Goal: Transaction & Acquisition: Purchase product/service

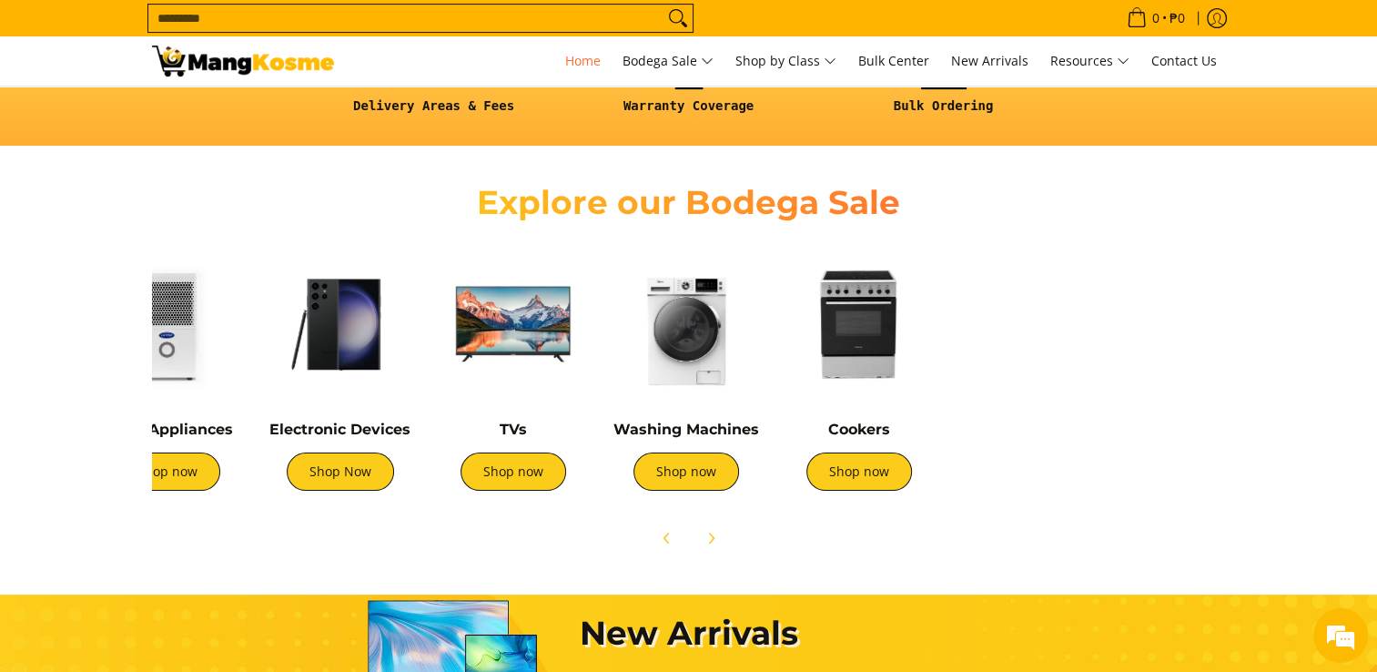
scroll to position [0, 439]
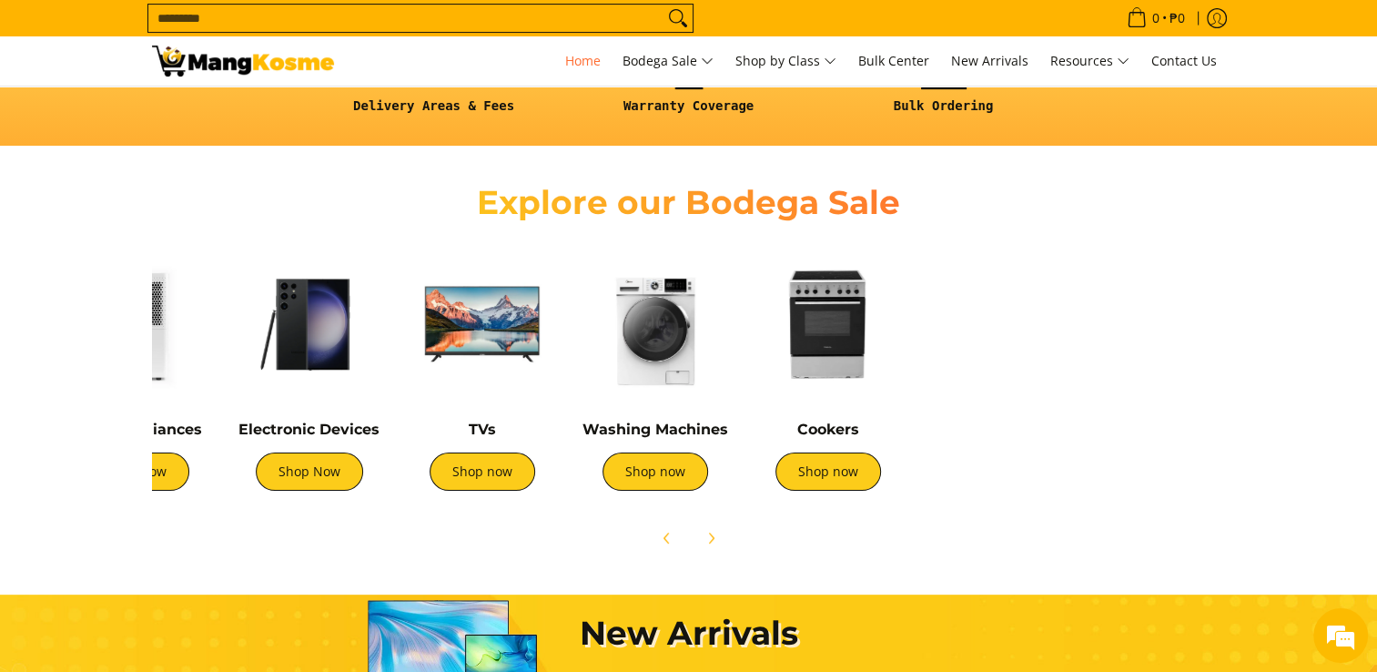
drag, startPoint x: 1198, startPoint y: 474, endPoint x: 765, endPoint y: 474, distance: 433.1
click at [765, 474] on div "Cookers Shop now" at bounding box center [828, 464] width 155 height 88
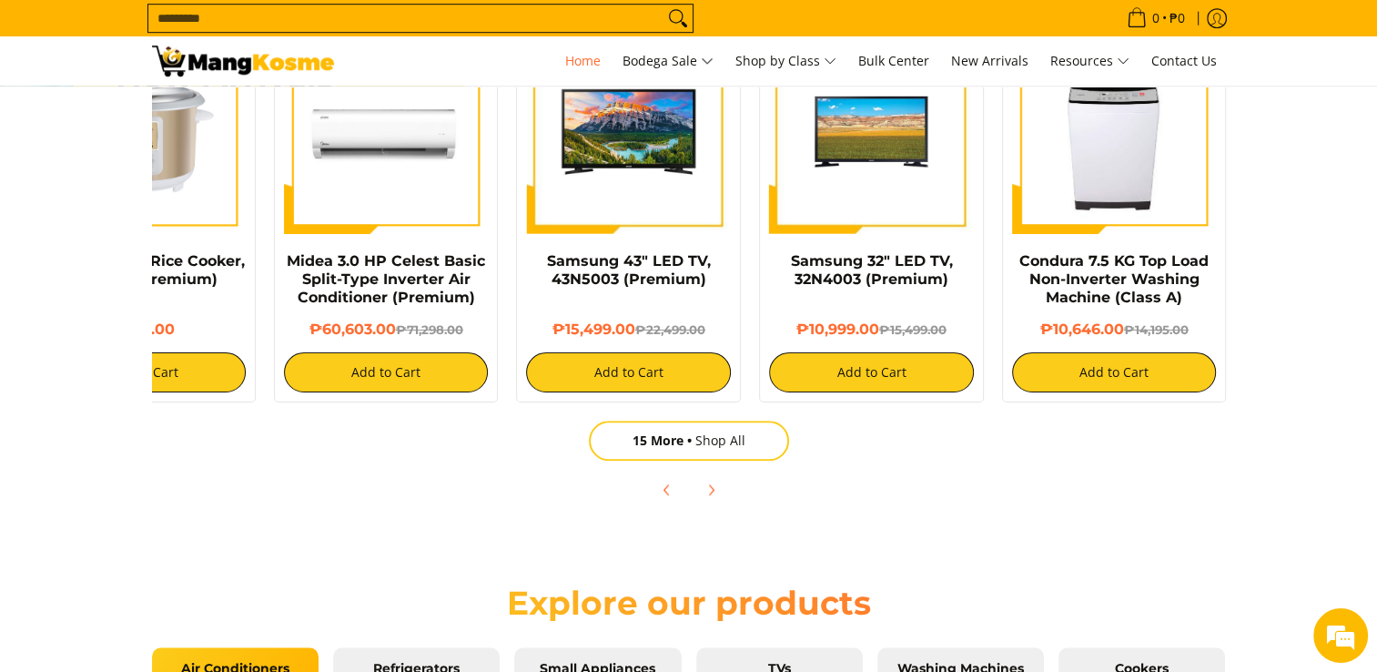
scroll to position [0, 364]
drag, startPoint x: 1143, startPoint y: 302, endPoint x: 626, endPoint y: 304, distance: 516.8
click at [626, 304] on div "Rabbit 1.8 L Rice Cooker, Yellow (Premium) ₱799.00 Add to Cart Rabbit 1.5 [PERS…" at bounding box center [507, 206] width 1456 height 392
drag, startPoint x: 979, startPoint y: 294, endPoint x: 761, endPoint y: 311, distance: 219.1
click at [773, 314] on div "Rabbit 1.8 L Rice Cooker, Yellow (Premium) ₱799.00 Add to Cart Rabbit 1.5 [PERS…" at bounding box center [507, 206] width 1456 height 392
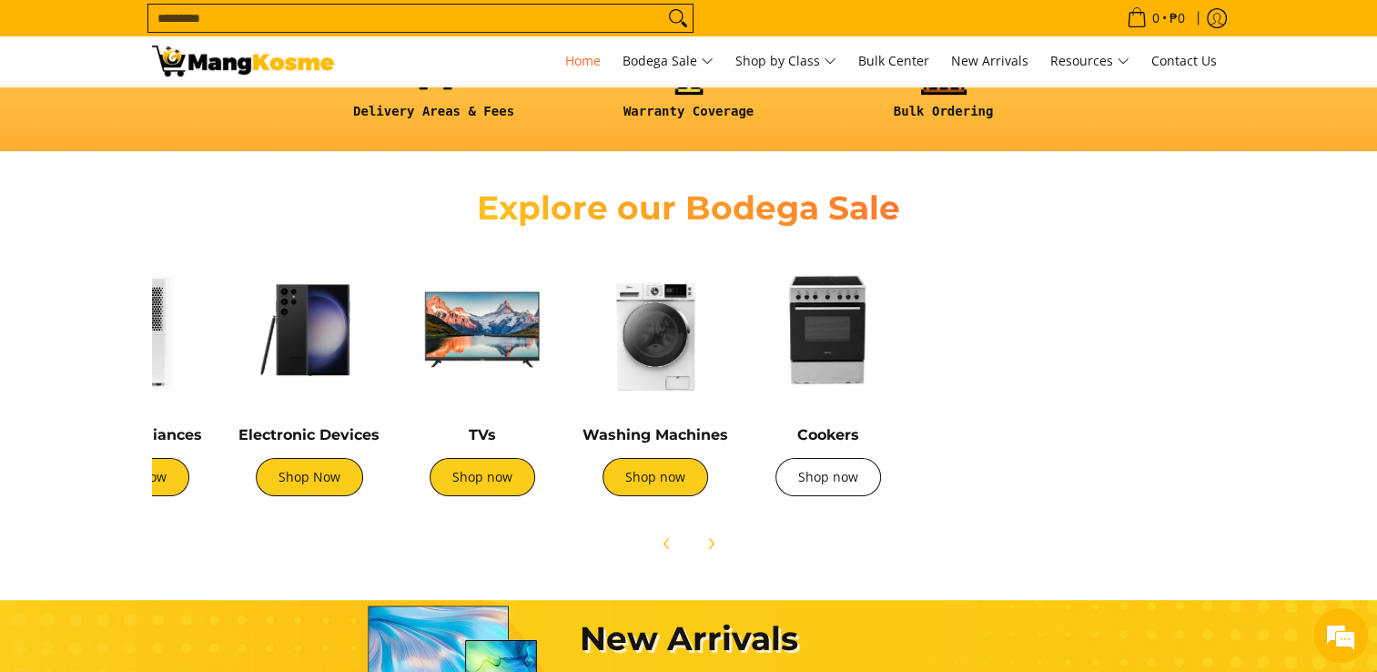
scroll to position [546, 0]
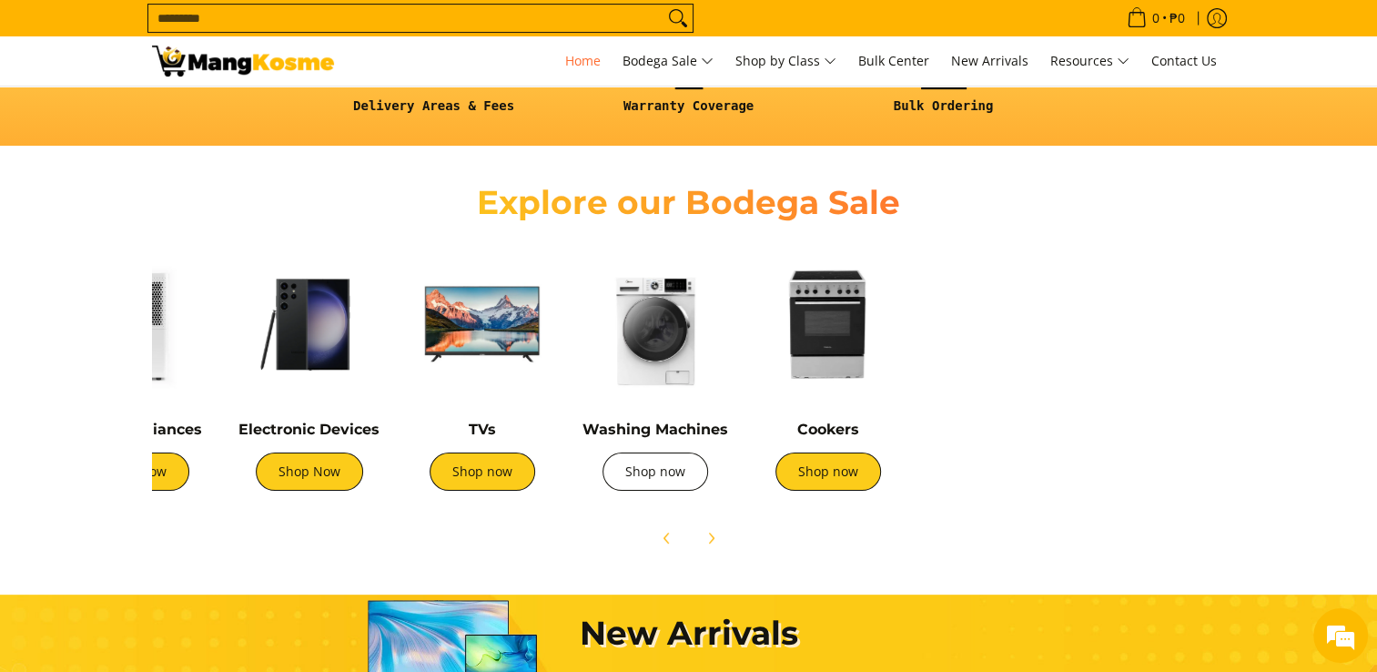
click at [615, 478] on link "Shop now" at bounding box center [655, 471] width 106 height 38
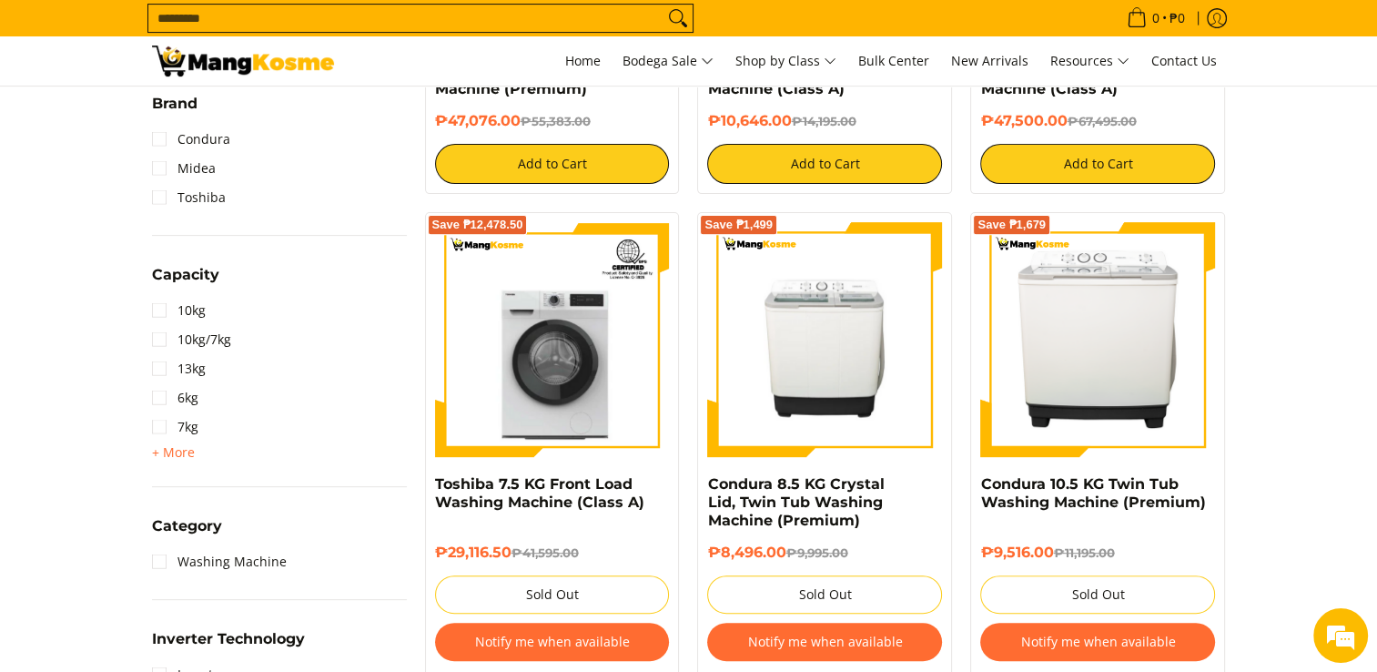
scroll to position [879, 0]
